Goal: Task Accomplishment & Management: Manage account settings

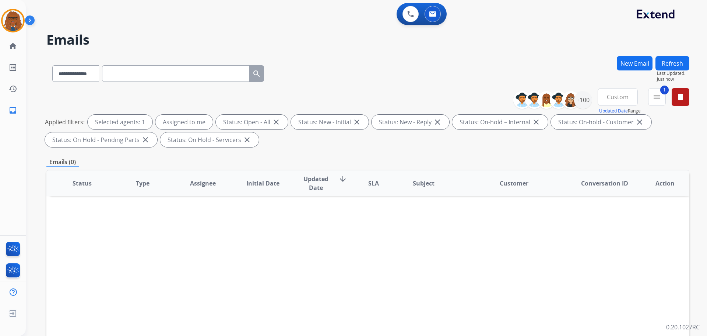
select select "**********"
click at [6, 19] on img at bounding box center [13, 20] width 21 height 21
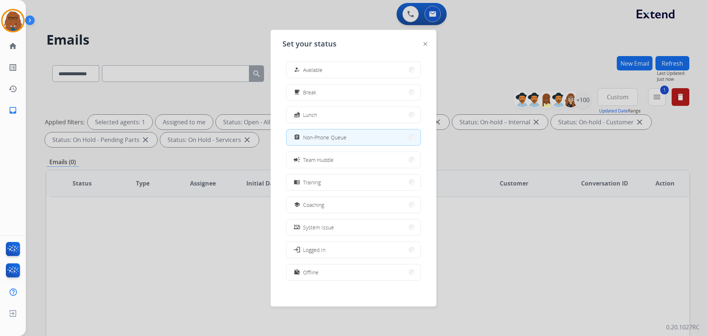
scroll to position [2, 0]
drag, startPoint x: 329, startPoint y: 272, endPoint x: 445, endPoint y: 260, distance: 116.3
click at [0, 335] on app-agent-states "Set your status how_to_reg Available free_breakfast Break fastfood Lunch assign…" at bounding box center [0, 336] width 0 height 0
click at [349, 181] on button "menu_book Training" at bounding box center [354, 180] width 134 height 16
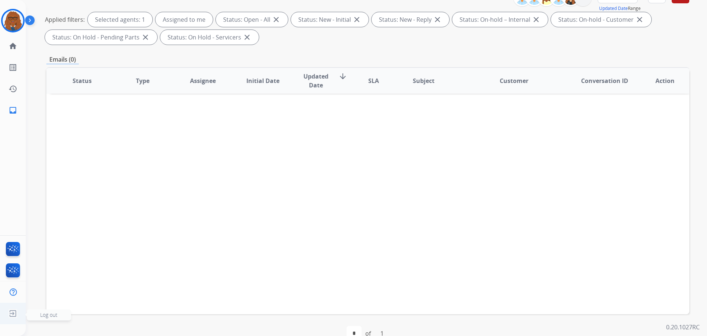
scroll to position [119, 0]
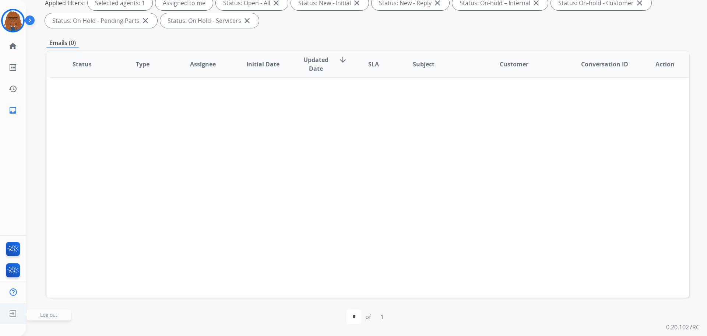
click at [13, 314] on img at bounding box center [12, 313] width 13 height 14
